Goal: Book appointment/travel/reservation

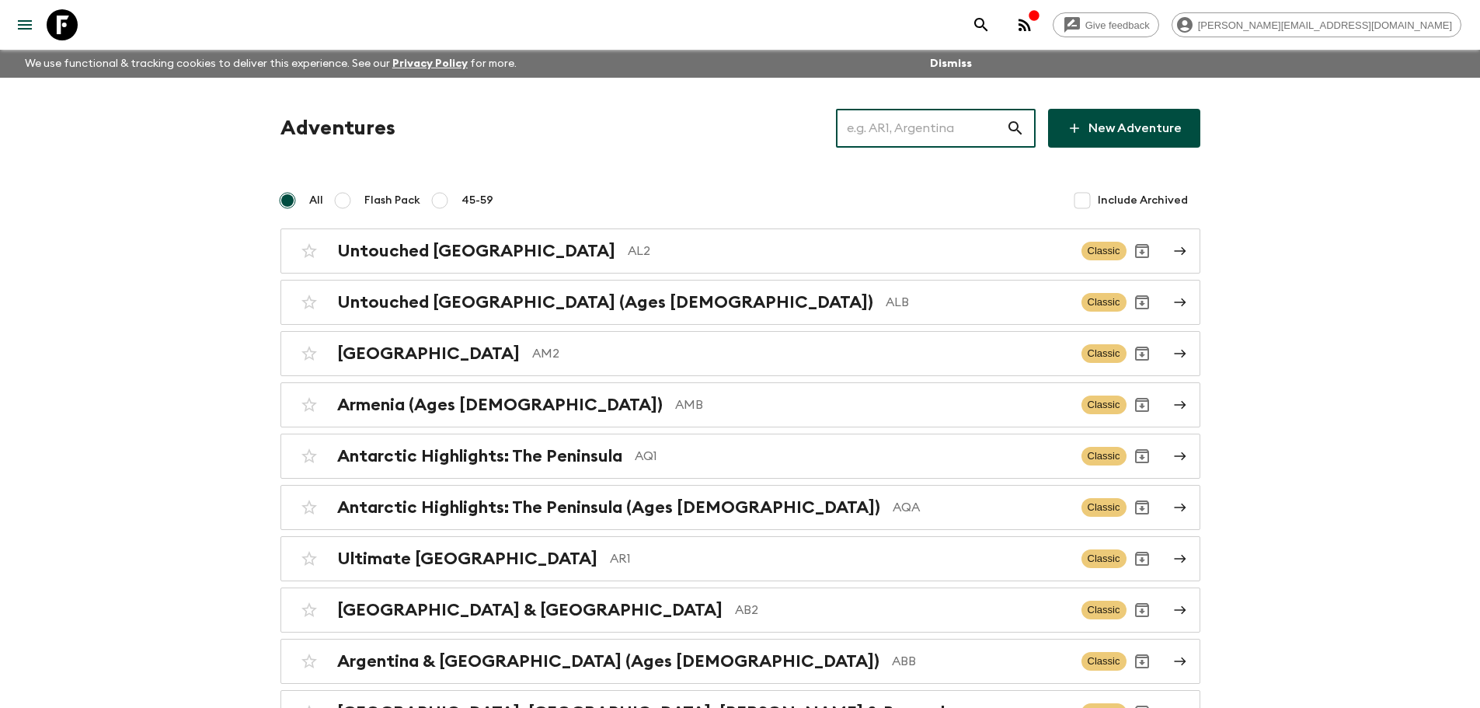
drag, startPoint x: 925, startPoint y: 128, endPoint x: 941, endPoint y: 135, distance: 17.0
click at [925, 131] on input "text" at bounding box center [921, 128] width 170 height 44
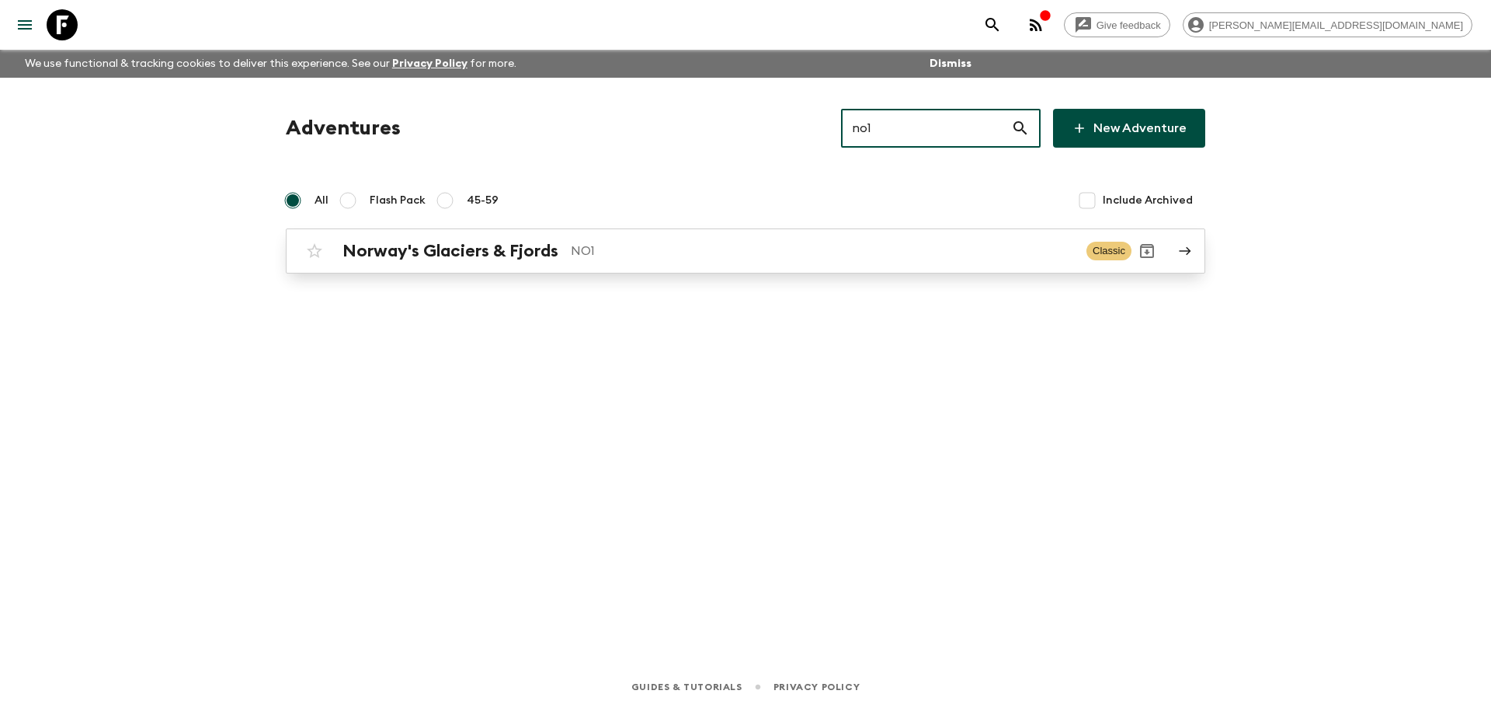
type input "no1"
click at [907, 256] on p "NO1" at bounding box center [822, 251] width 503 height 19
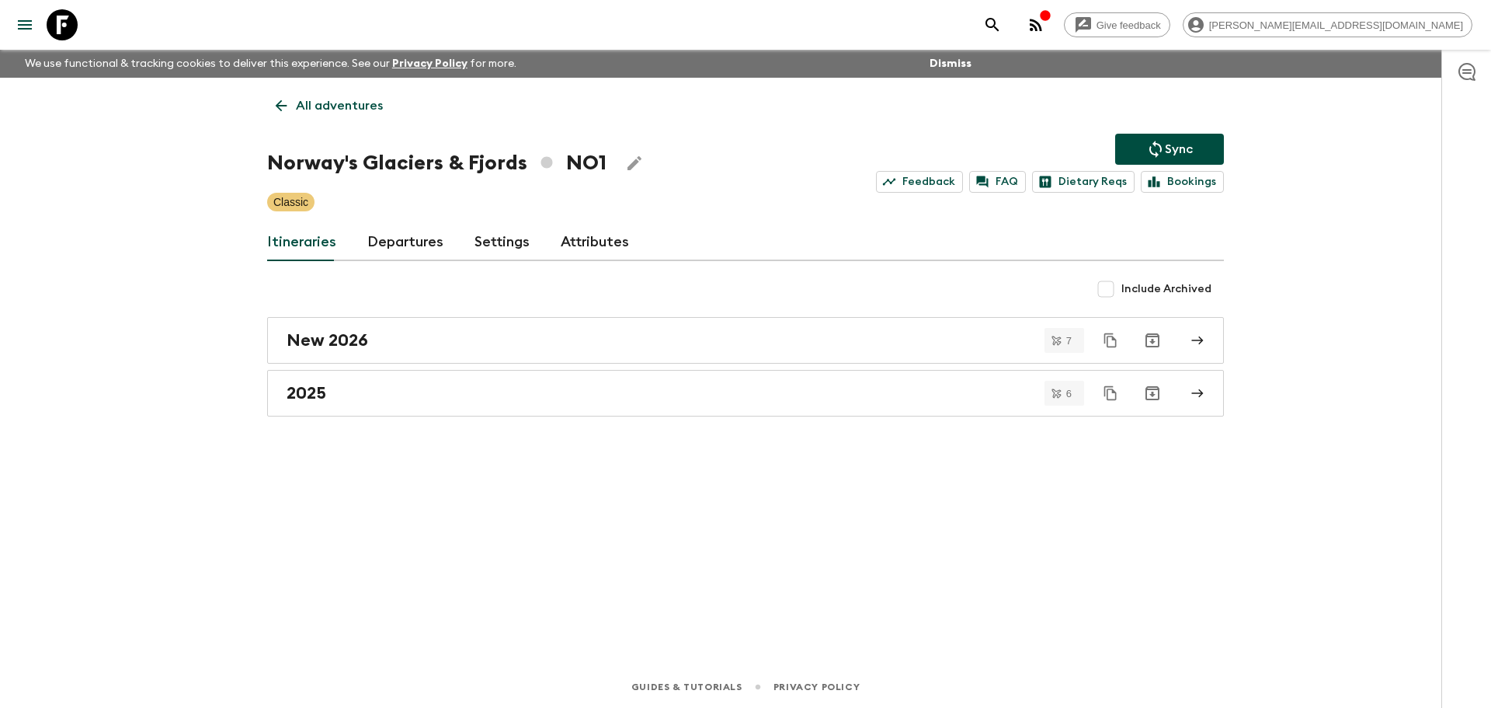
click at [430, 234] on link "Departures" at bounding box center [405, 242] width 76 height 37
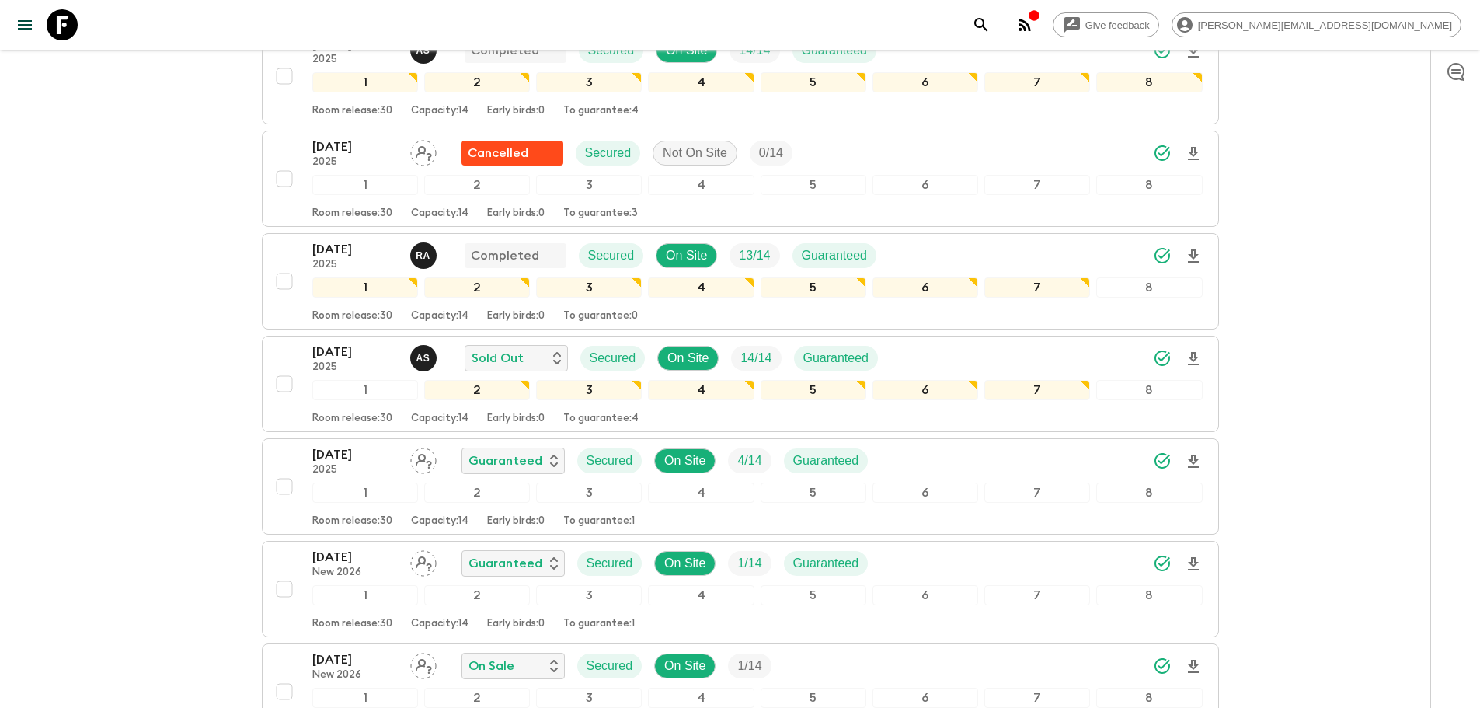
scroll to position [1178, 0]
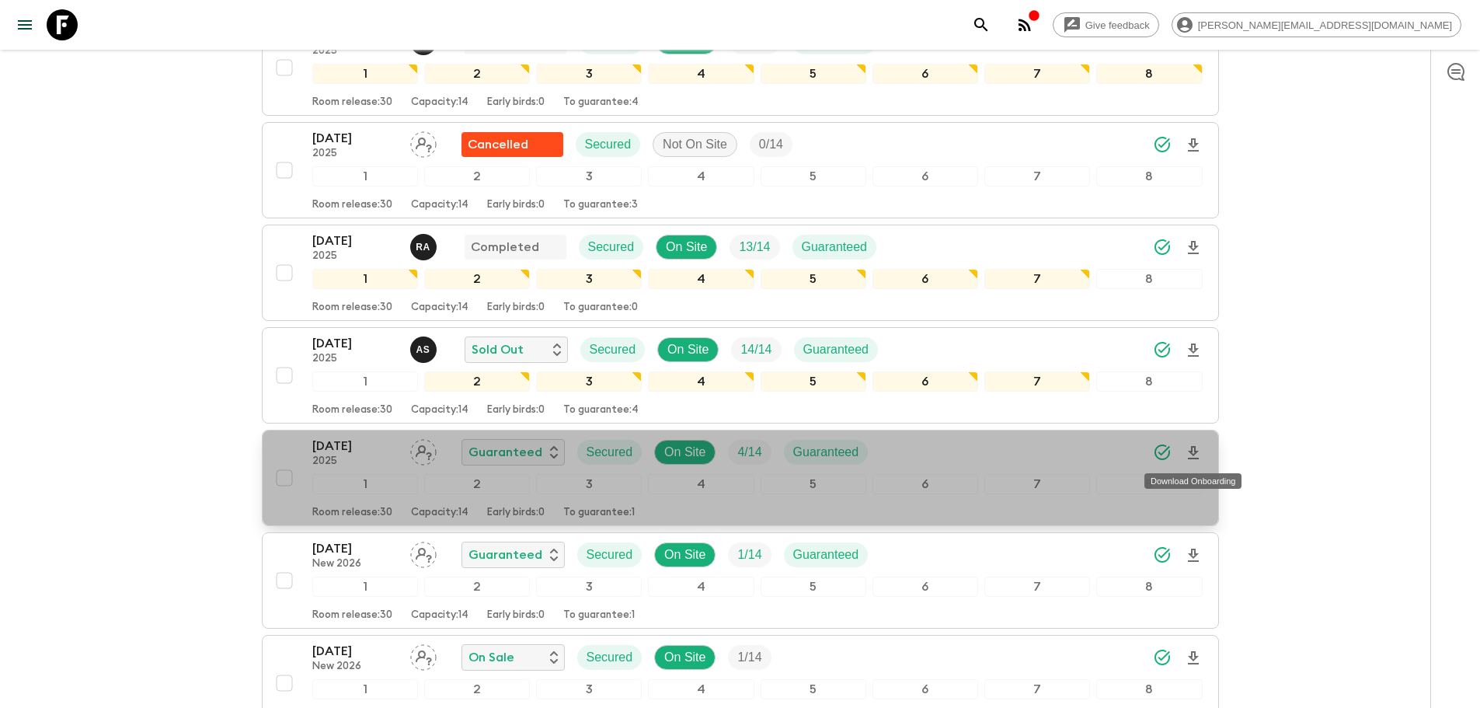
click at [1197, 455] on icon "Download Onboarding" at bounding box center [1193, 453] width 19 height 19
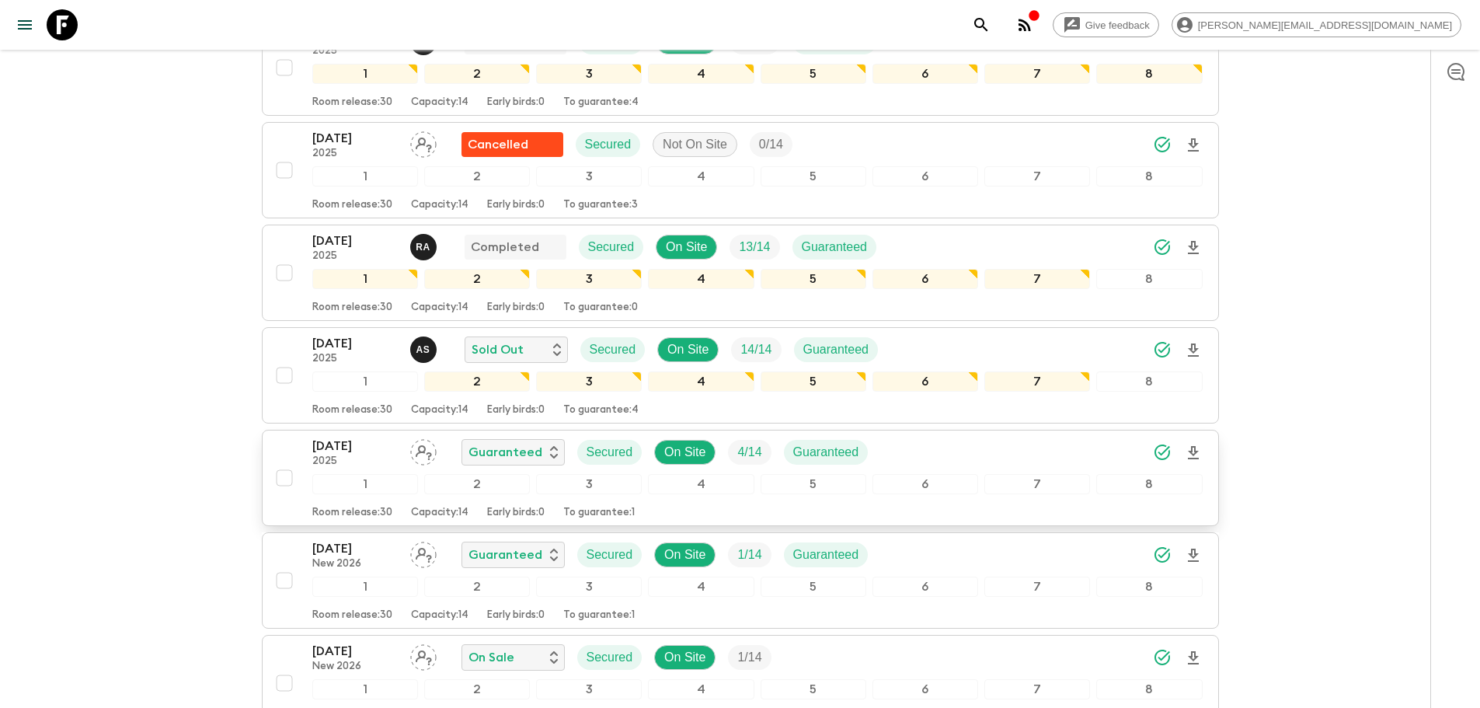
click at [987, 434] on button "[DATE] 2025 Guaranteed Secured On Site 4 / 14 Guaranteed 1 2 3 4 5 6 7 8 Room r…" at bounding box center [740, 478] width 957 height 96
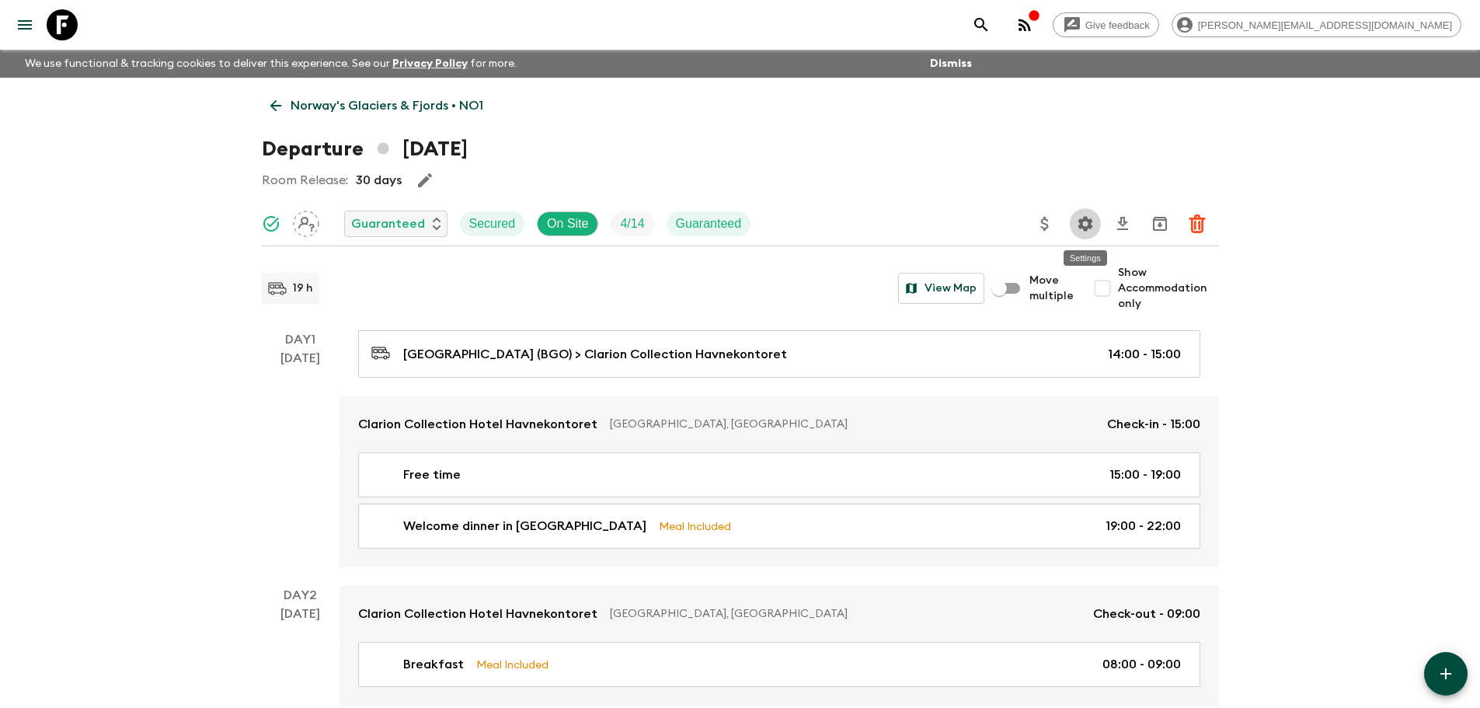
click at [1077, 222] on icon "Settings" at bounding box center [1085, 223] width 19 height 19
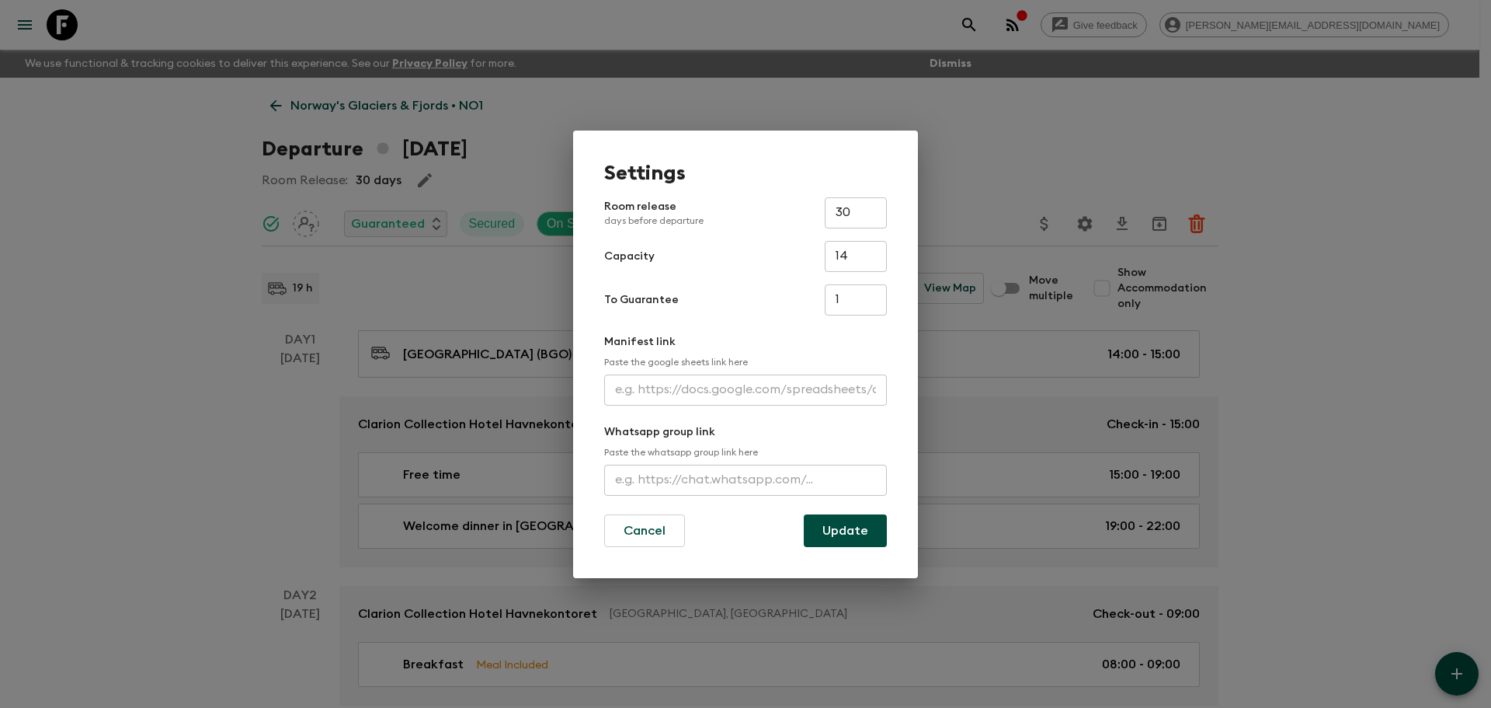
click at [1099, 124] on div "Settings Room release days before departure 30 ​ Capacity 14 ​ To Guarantee 1 ​…" at bounding box center [745, 354] width 1491 height 708
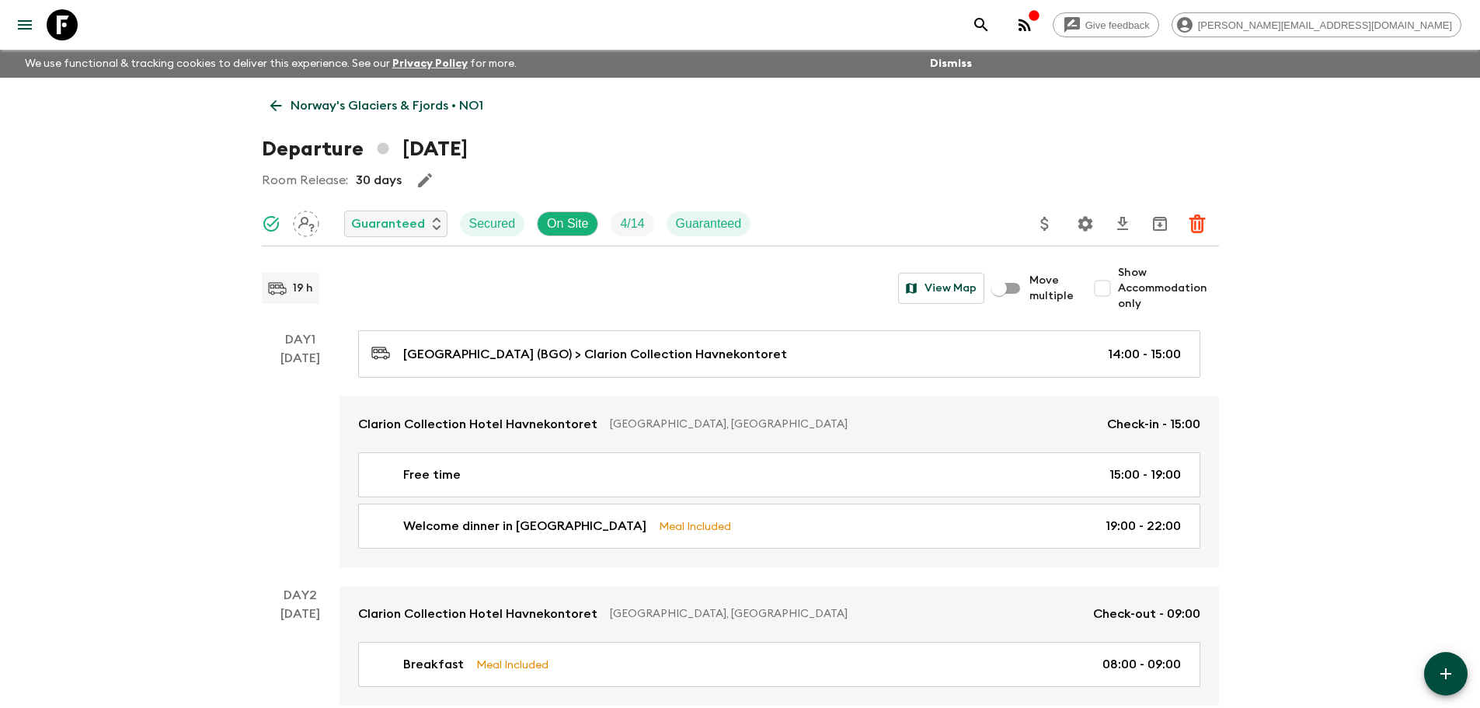
click at [274, 110] on icon at bounding box center [276, 106] width 12 height 12
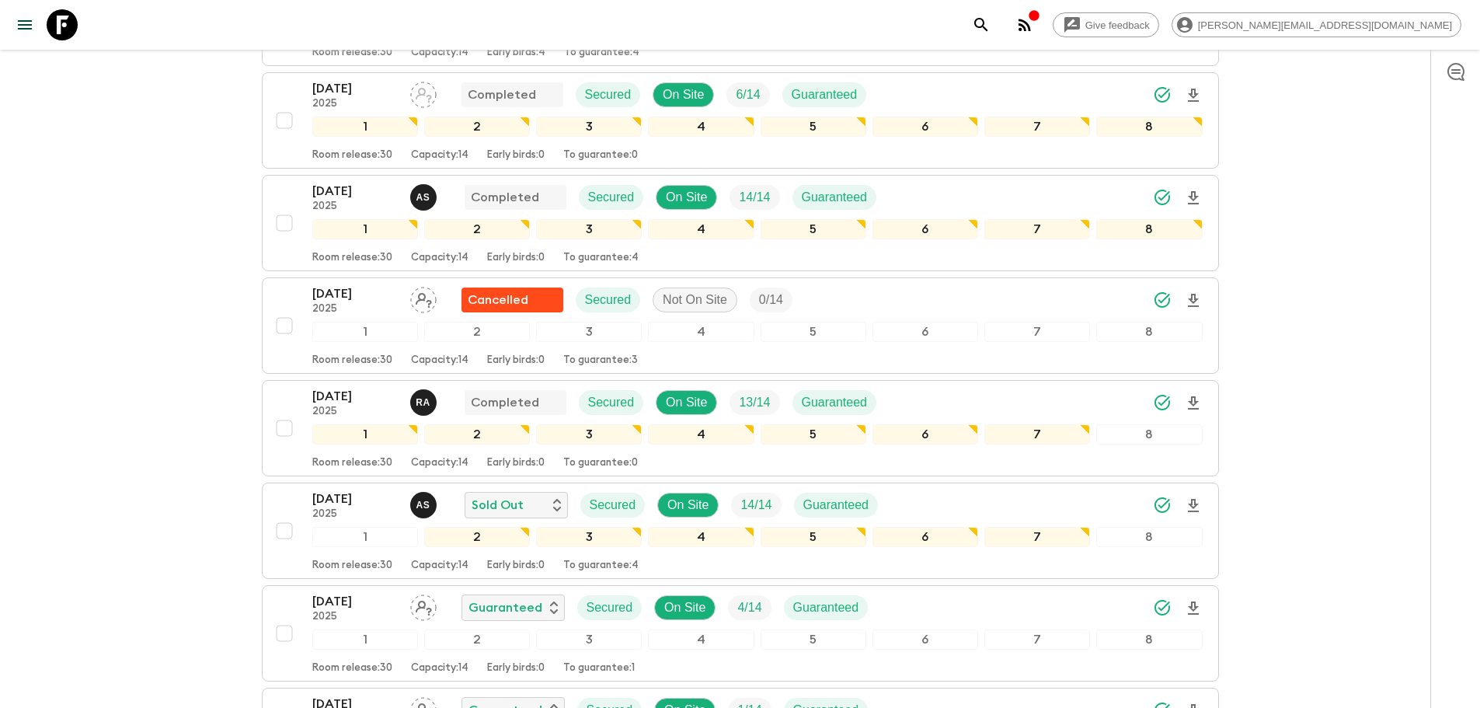
scroll to position [1026, 0]
